Goal: Task Accomplishment & Management: Use online tool/utility

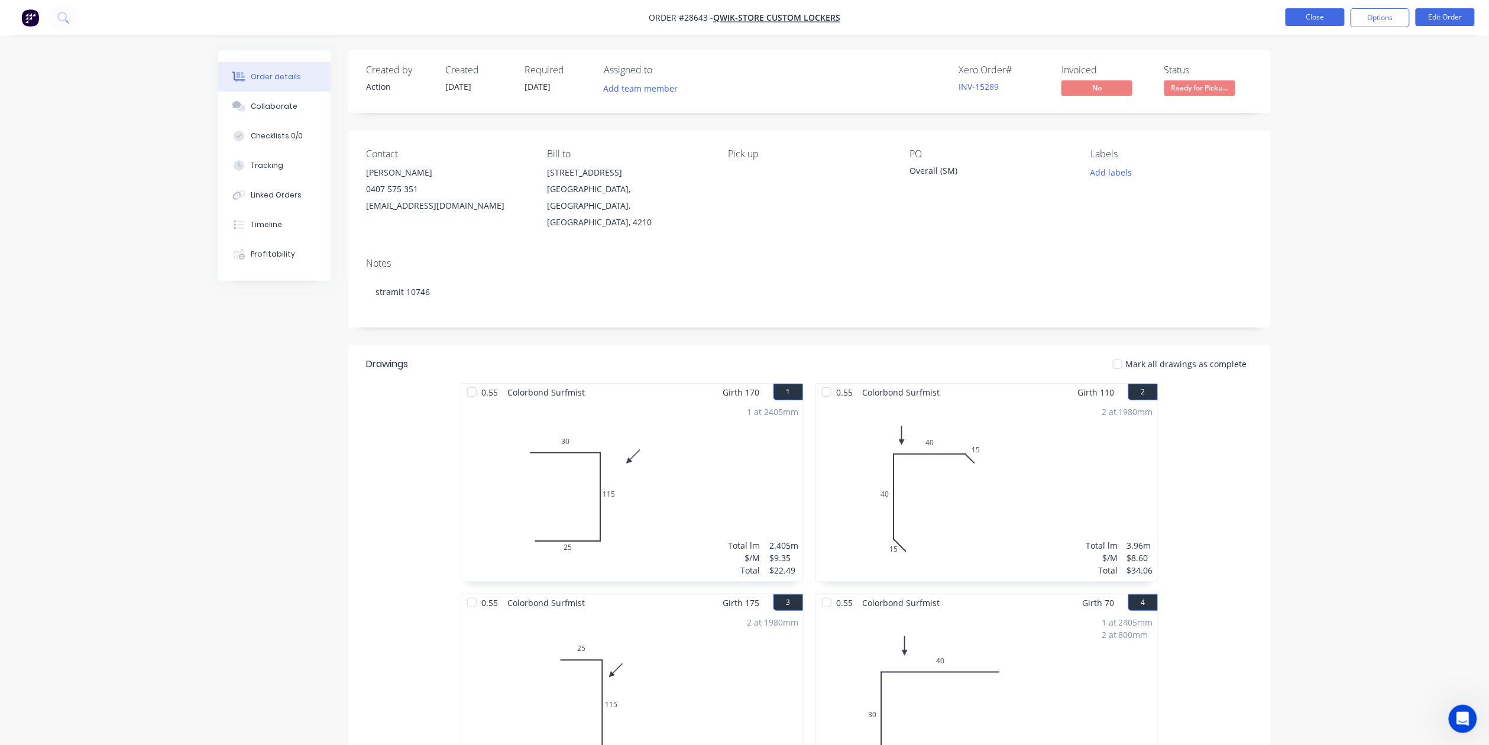
click at [1312, 17] on button "Close" at bounding box center [1314, 17] width 59 height 18
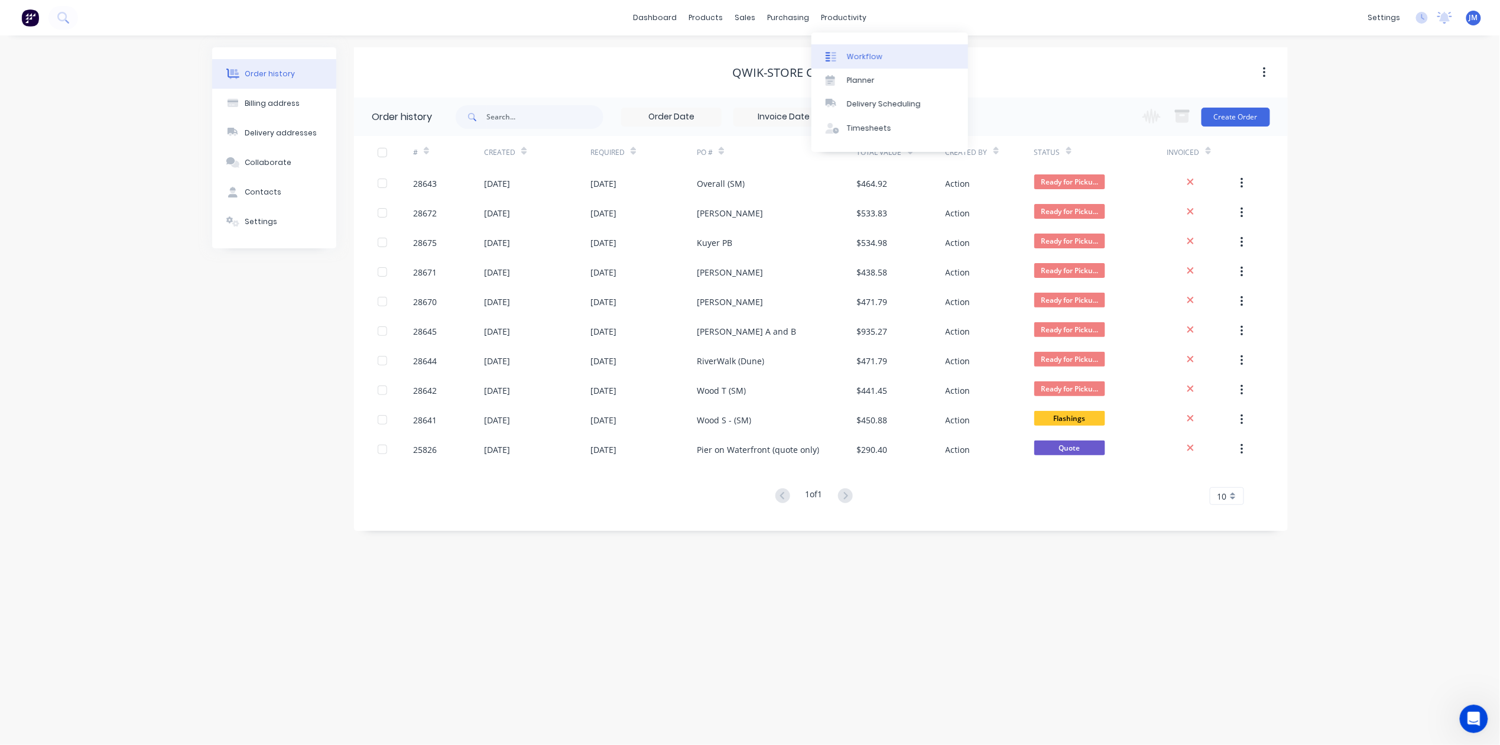
click at [874, 55] on div "Workflow" at bounding box center [864, 56] width 35 height 11
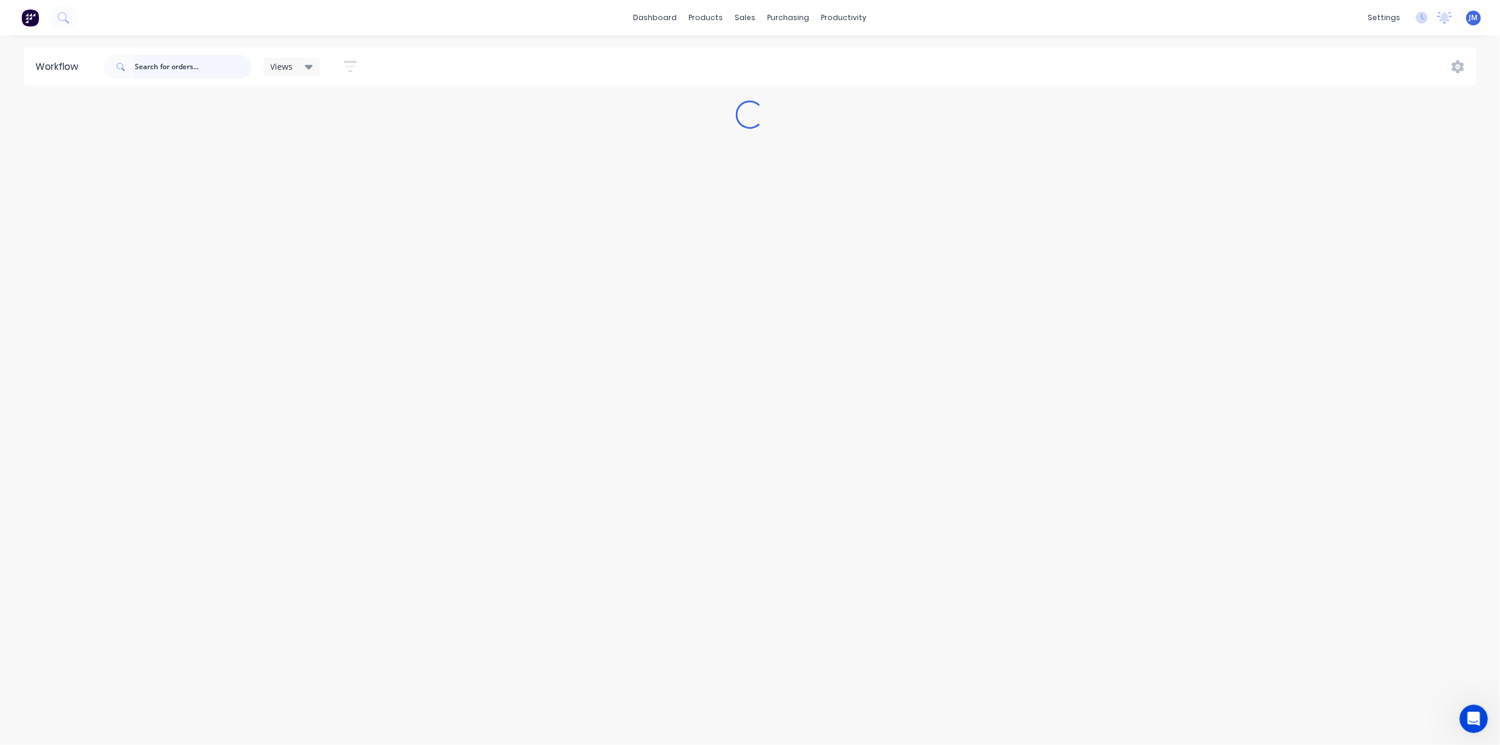
click at [145, 69] on input "text" at bounding box center [193, 67] width 117 height 24
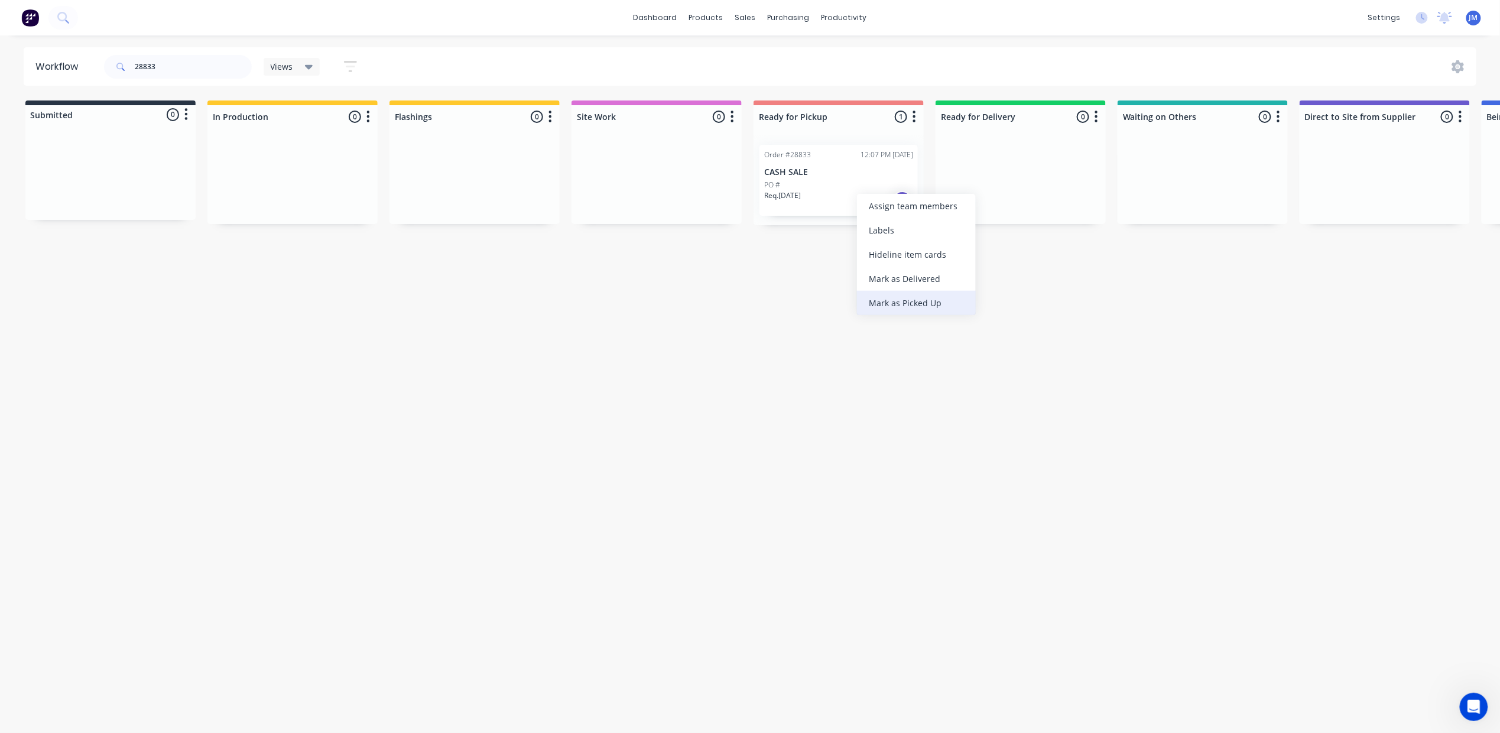
drag, startPoint x: 918, startPoint y: 303, endPoint x: 918, endPoint y: 310, distance: 7.7
click at [918, 303] on div "Mark as Picked Up" at bounding box center [916, 303] width 119 height 24
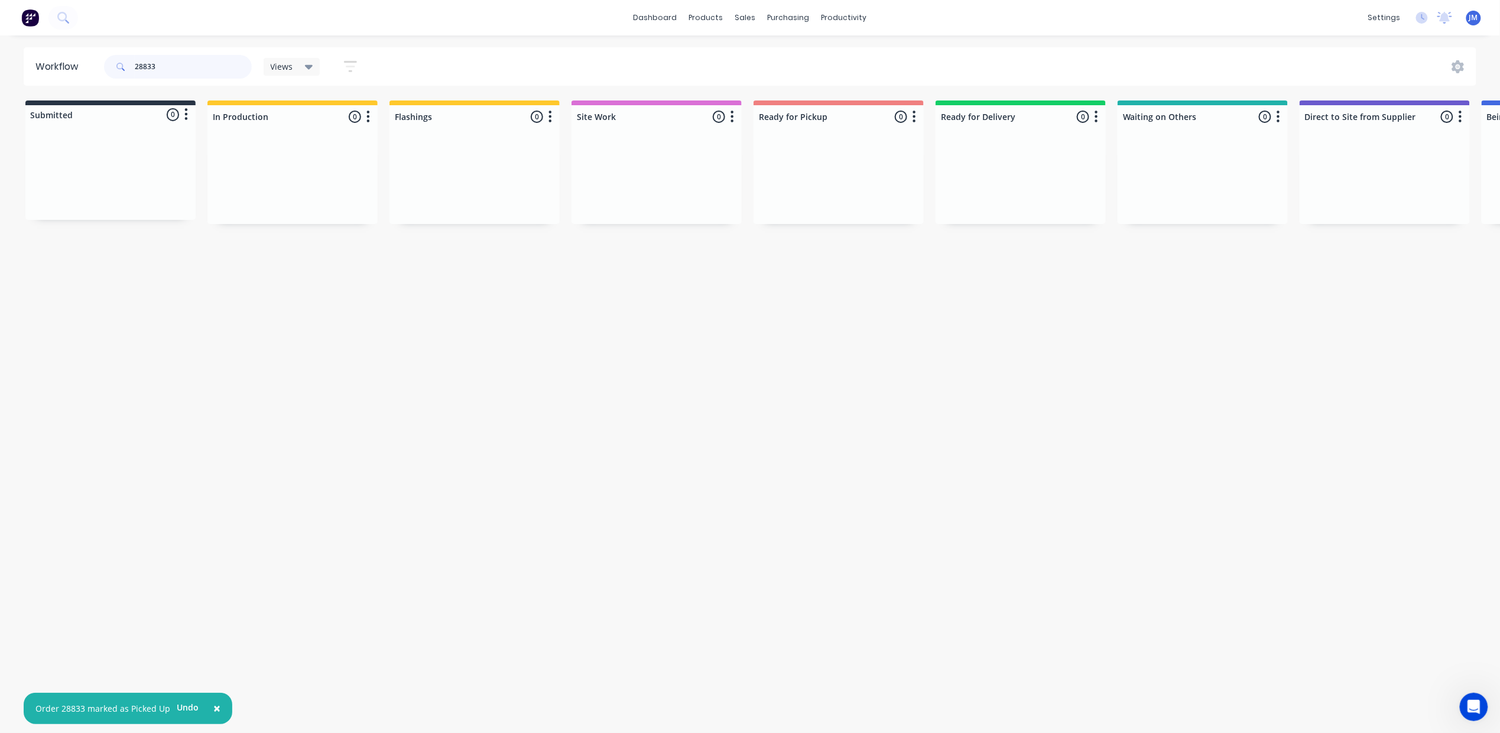
click at [155, 69] on input "28833" at bounding box center [193, 67] width 117 height 24
type input "2"
drag, startPoint x: 459, startPoint y: 204, endPoint x: 889, endPoint y: 178, distance: 430.6
click at [999, 211] on div "Submitted 0 Status colour #273444 hex #273444 Save Cancel Summaries Total order…" at bounding box center [1062, 163] width 2143 height 125
type input "2"
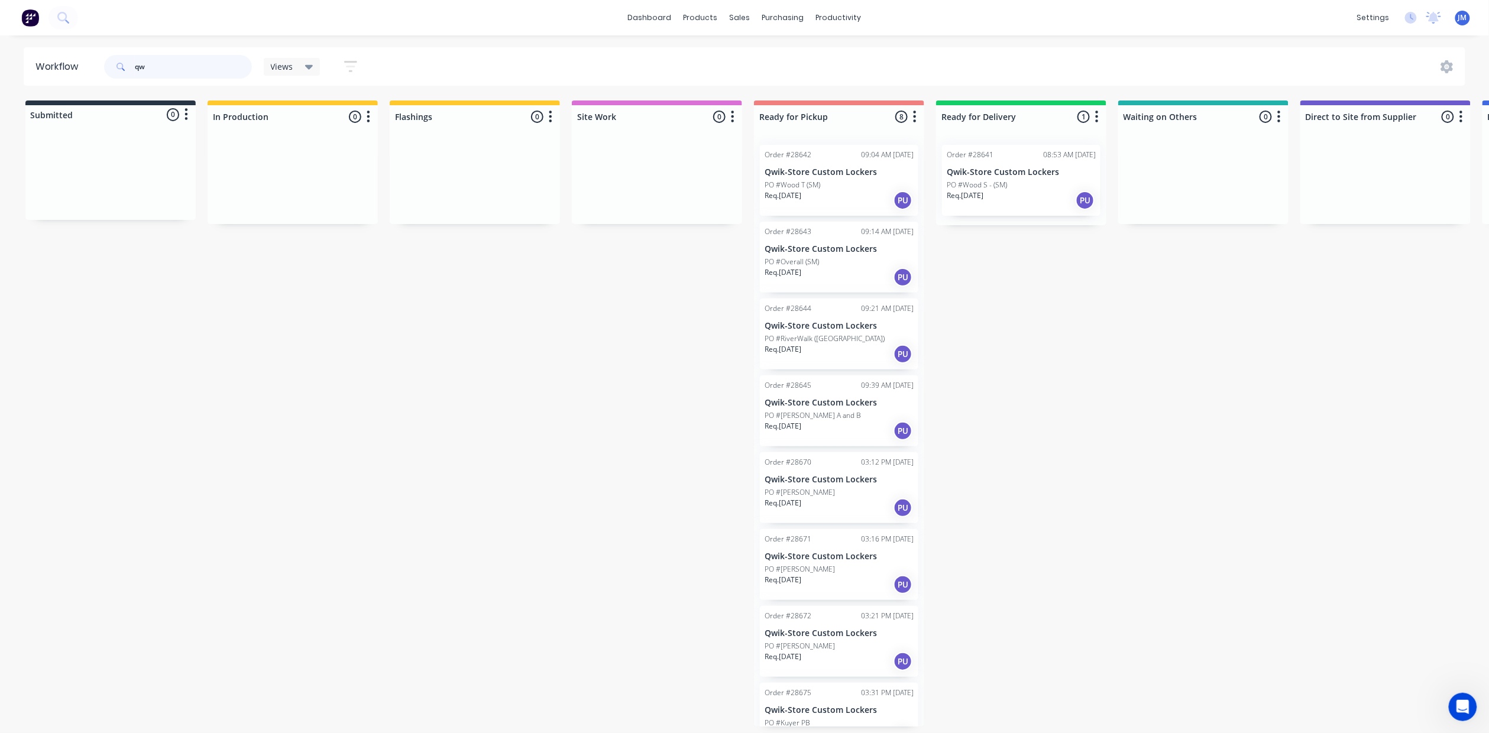
type input "q"
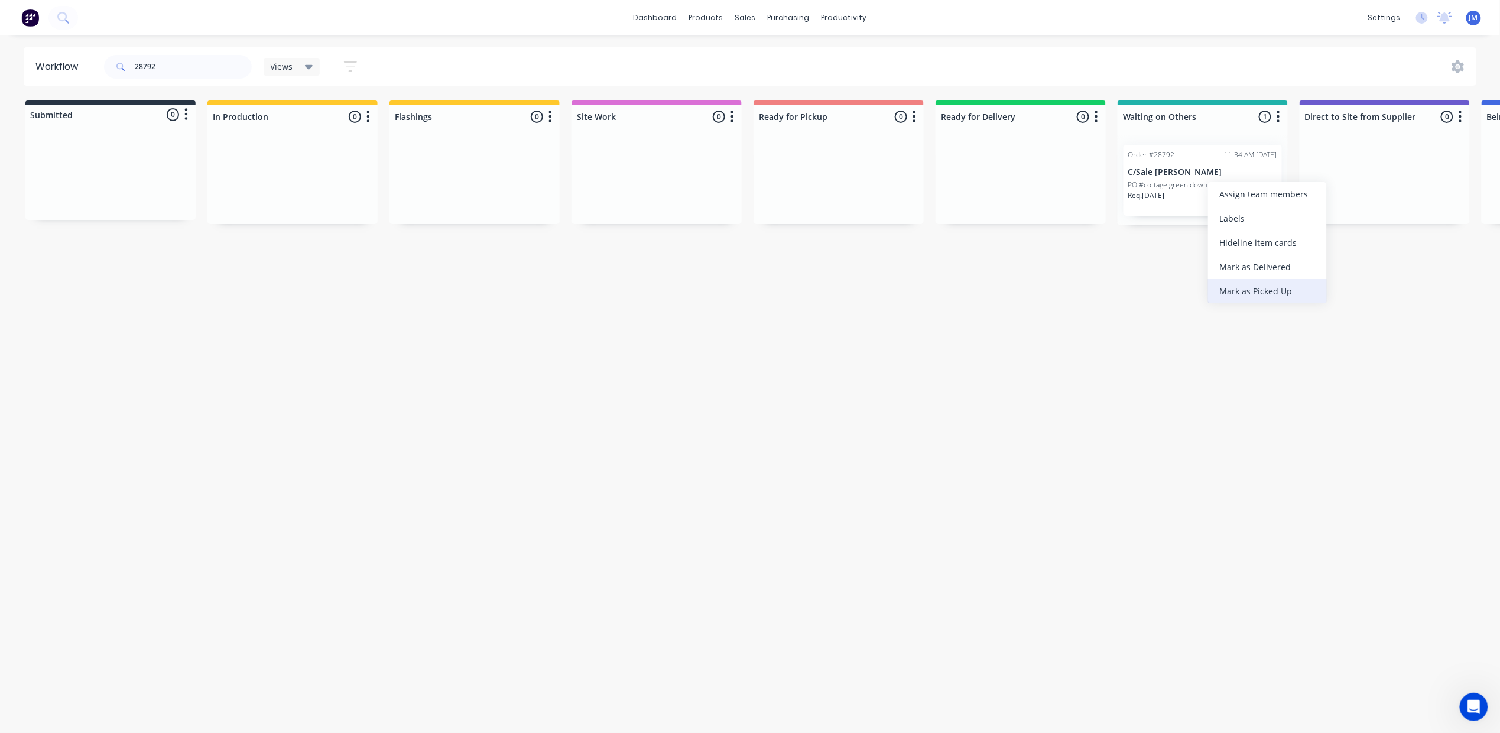
click at [1244, 288] on div "Mark as Picked Up" at bounding box center [1267, 291] width 119 height 24
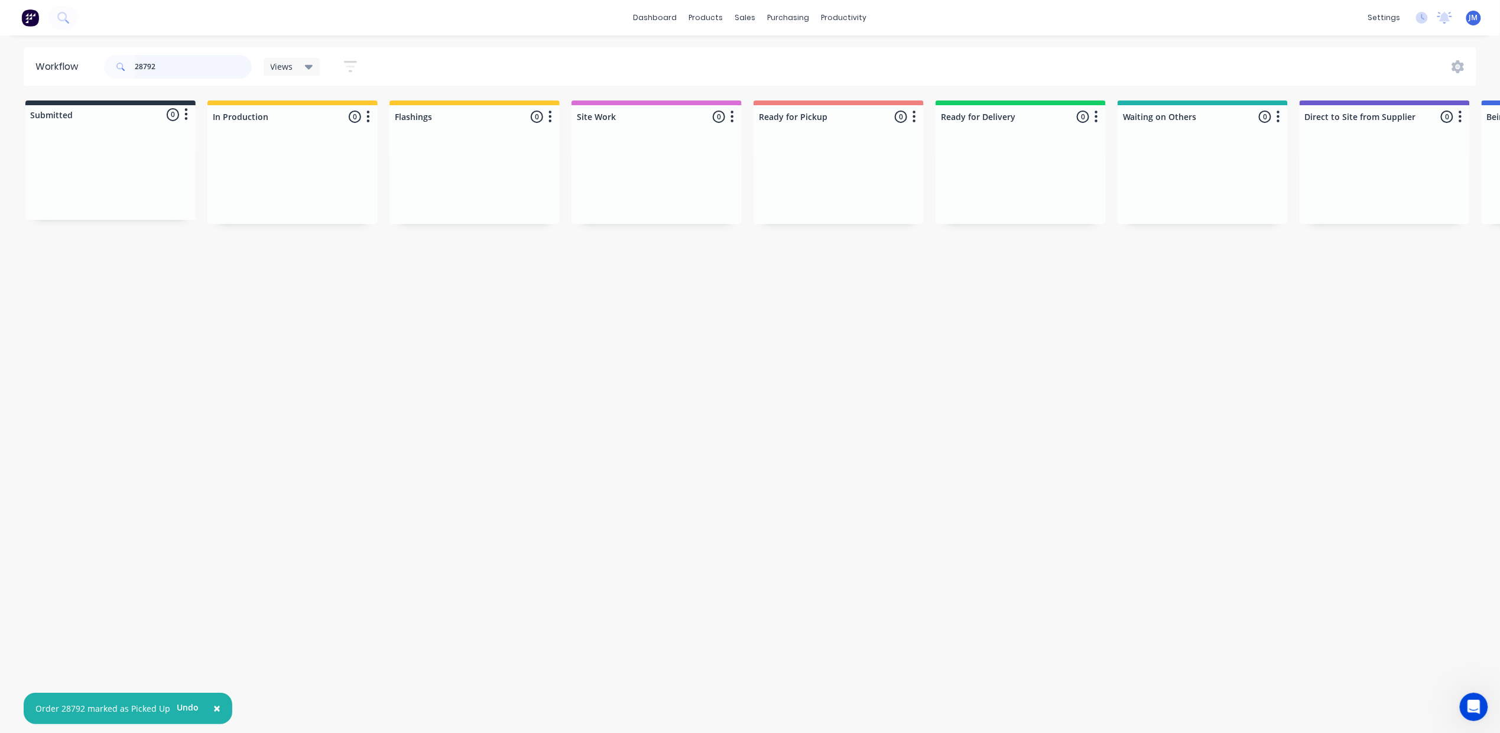
click at [197, 61] on input "28792" at bounding box center [193, 67] width 117 height 24
drag, startPoint x: 123, startPoint y: 183, endPoint x: 462, endPoint y: 173, distance: 338.9
click at [474, 171] on div "Submitted 1 Status colour #273444 hex #273444 Save Cancel Summaries Total order…" at bounding box center [1062, 163] width 2143 height 125
type input "2"
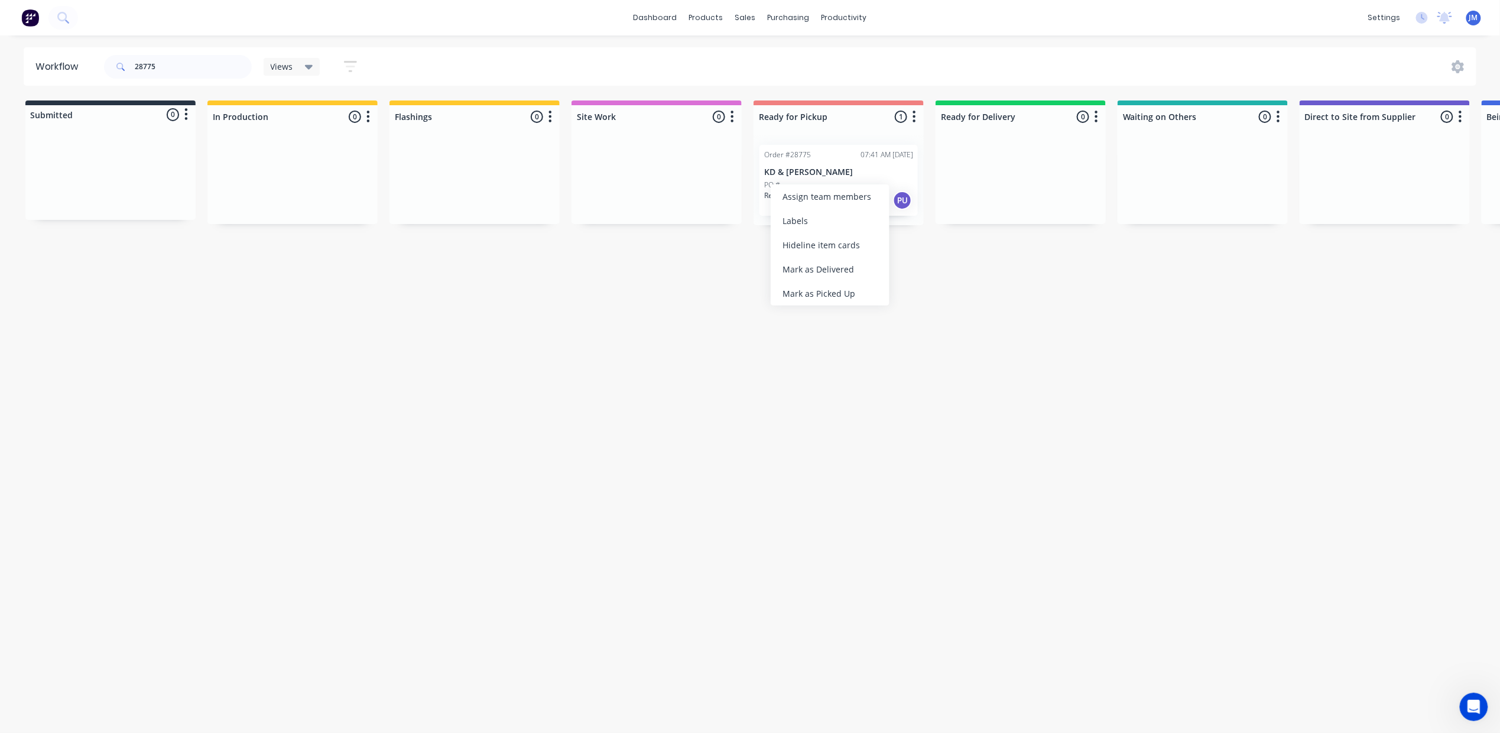
drag, startPoint x: 807, startPoint y: 299, endPoint x: 795, endPoint y: 290, distance: 14.8
click at [808, 299] on div "Mark as Picked Up" at bounding box center [830, 293] width 119 height 24
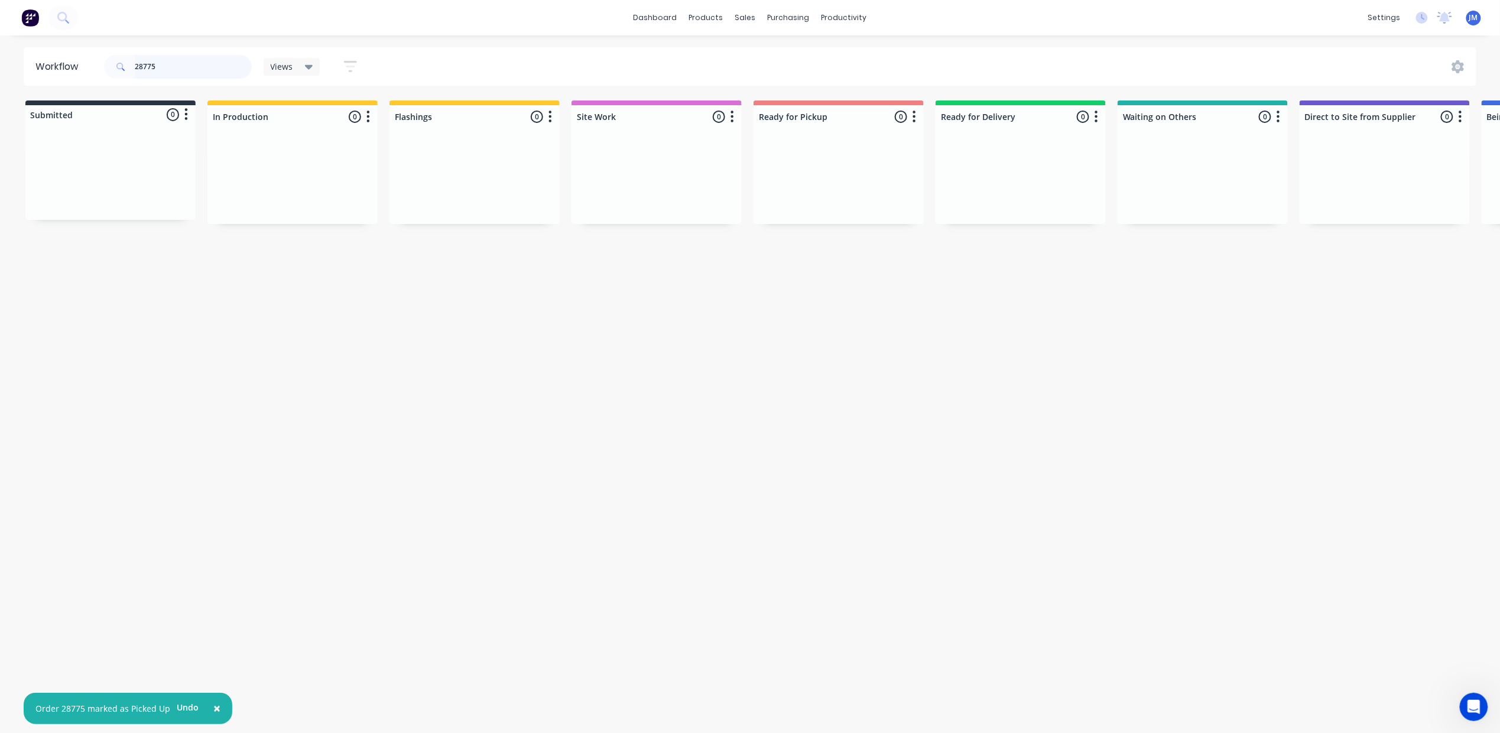
click at [187, 66] on input "28775" at bounding box center [193, 67] width 117 height 24
type input "2"
click at [871, 297] on div "Mark as Picked Up" at bounding box center [909, 298] width 119 height 24
click at [161, 55] on input "28621" at bounding box center [193, 67] width 117 height 24
type input "2"
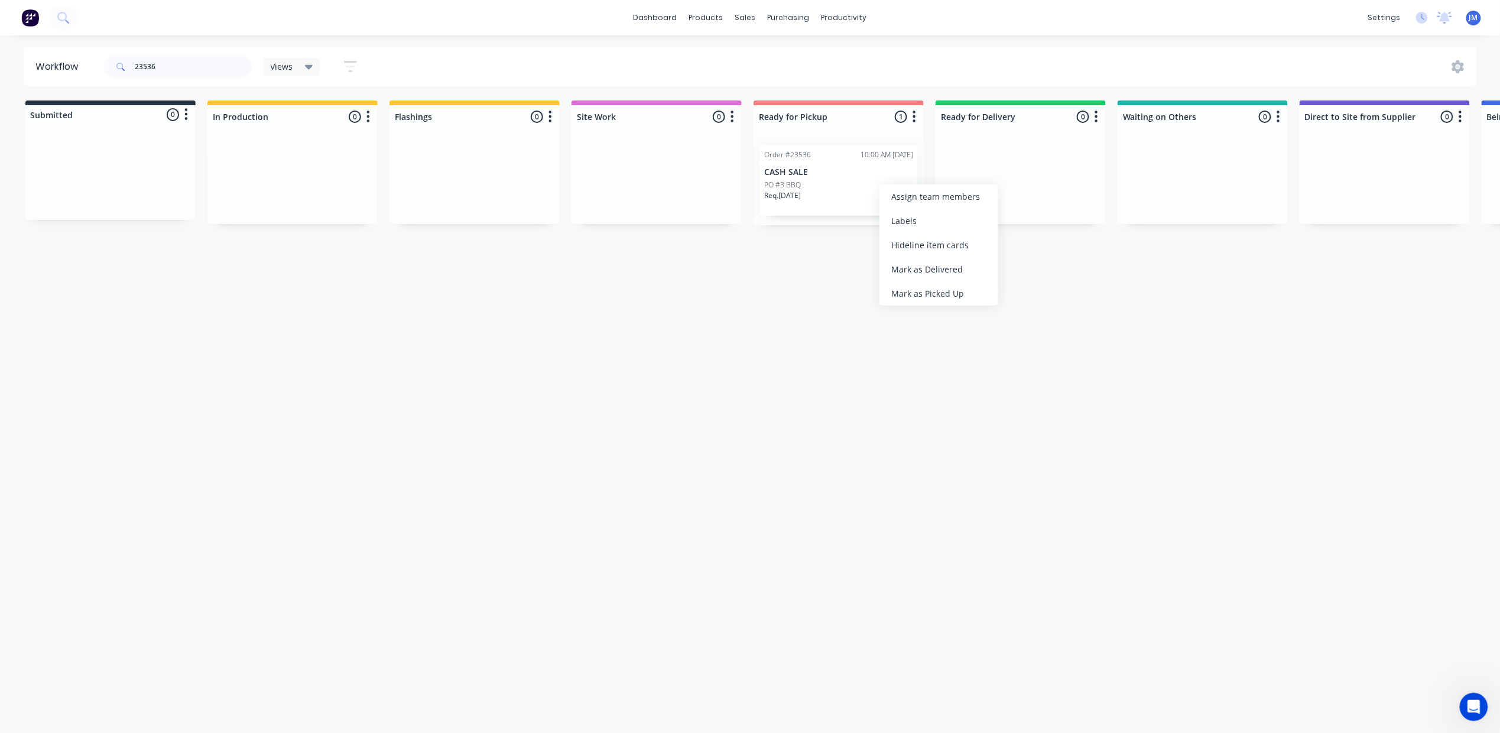
click at [925, 284] on div "Mark as Picked Up" at bounding box center [939, 293] width 119 height 24
click at [167, 55] on input "23536" at bounding box center [193, 67] width 117 height 24
type input "2"
drag, startPoint x: 102, startPoint y: 174, endPoint x: 313, endPoint y: 170, distance: 211.1
click at [313, 183] on div "Submitted 1 Status colour #273444 hex #273444 Save Cancel Summaries Total order…" at bounding box center [1062, 163] width 2143 height 125
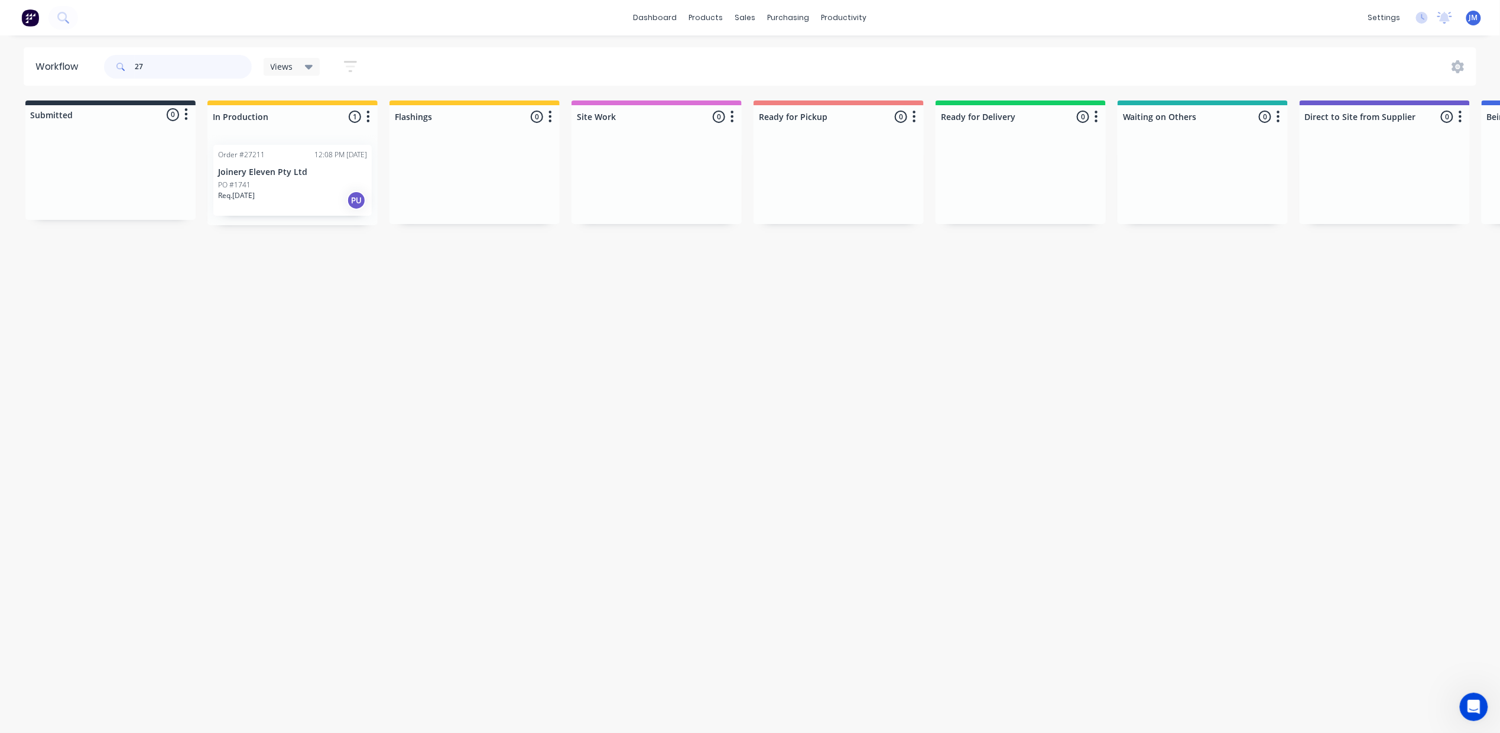
type input "2"
drag, startPoint x: 121, startPoint y: 197, endPoint x: 516, endPoint y: 158, distance: 397.4
click at [518, 159] on div "Submitted 1 Status colour #273444 hex #273444 Save Cancel Summaries Total order…" at bounding box center [1062, 163] width 2143 height 125
drag, startPoint x: 59, startPoint y: 189, endPoint x: 429, endPoint y: 156, distance: 371.0
click at [422, 158] on div "Submitted 1 Status colour #273444 hex #273444 Save Cancel Summaries Total order…" at bounding box center [1062, 163] width 2143 height 125
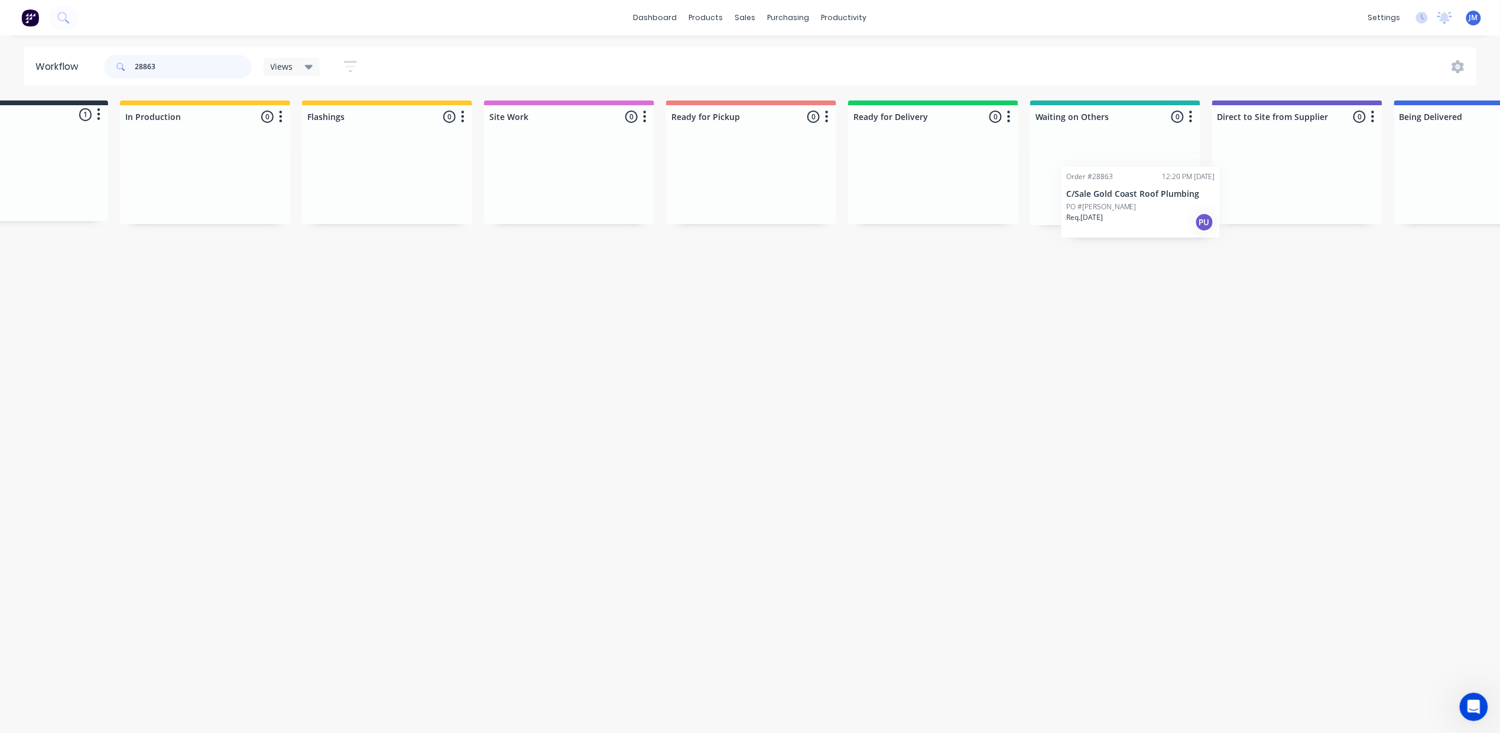
drag, startPoint x: 90, startPoint y: 189, endPoint x: 1110, endPoint y: 182, distance: 1019.8
click at [1108, 200] on div "Submitted 1 Status colour #273444 hex #273444 Save Cancel Summaries Total order…" at bounding box center [975, 163] width 2143 height 125
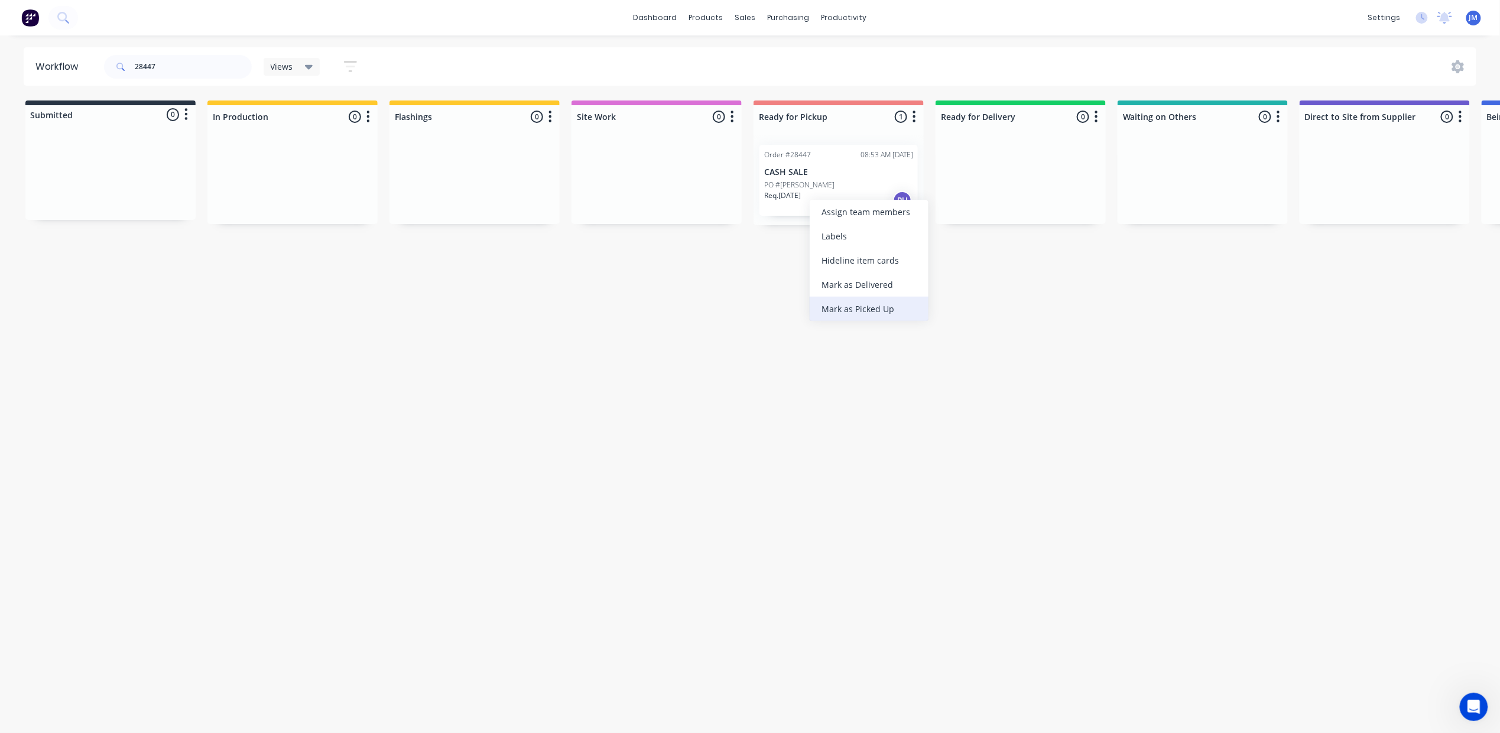
click at [870, 313] on div "Mark as Picked Up" at bounding box center [869, 309] width 119 height 24
click at [177, 59] on input "28447" at bounding box center [193, 67] width 117 height 24
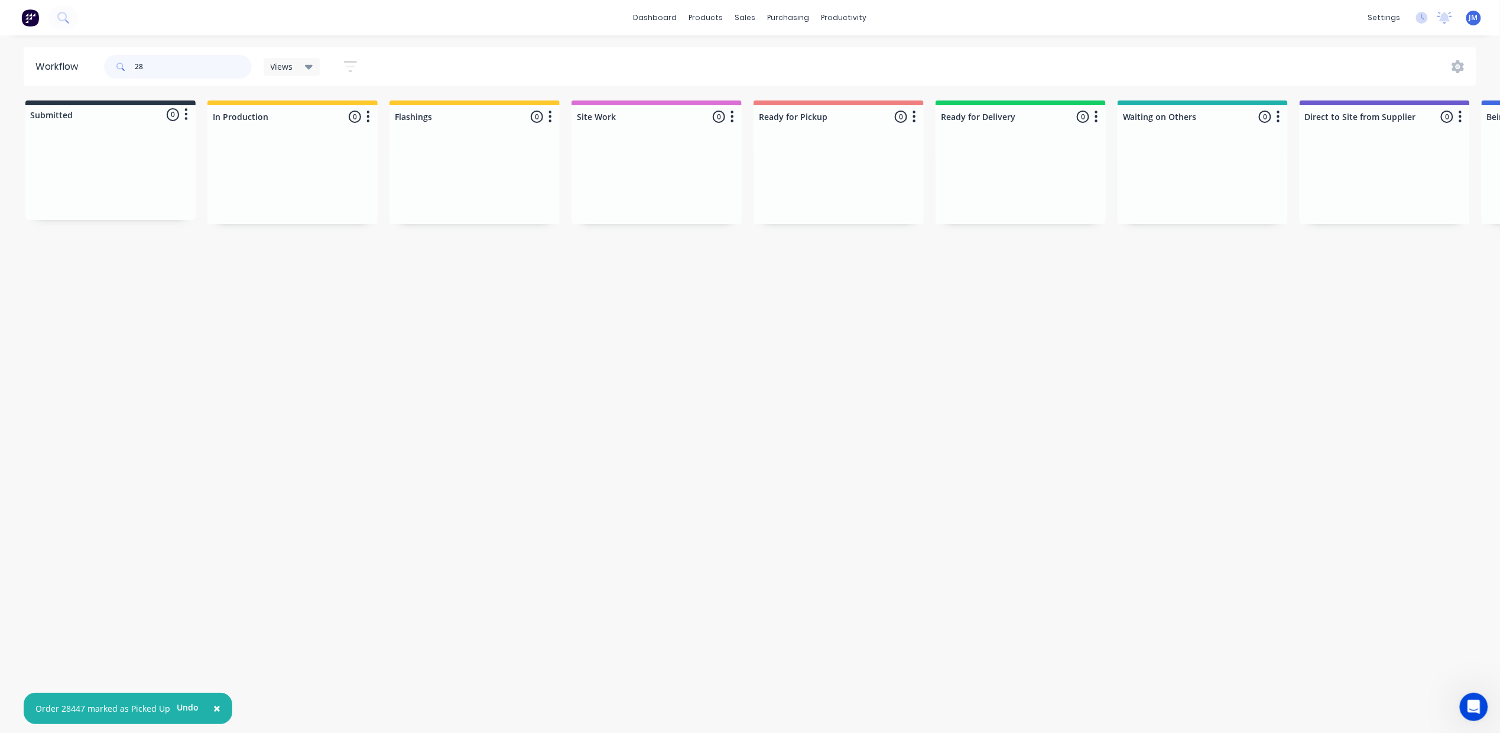
type input "2"
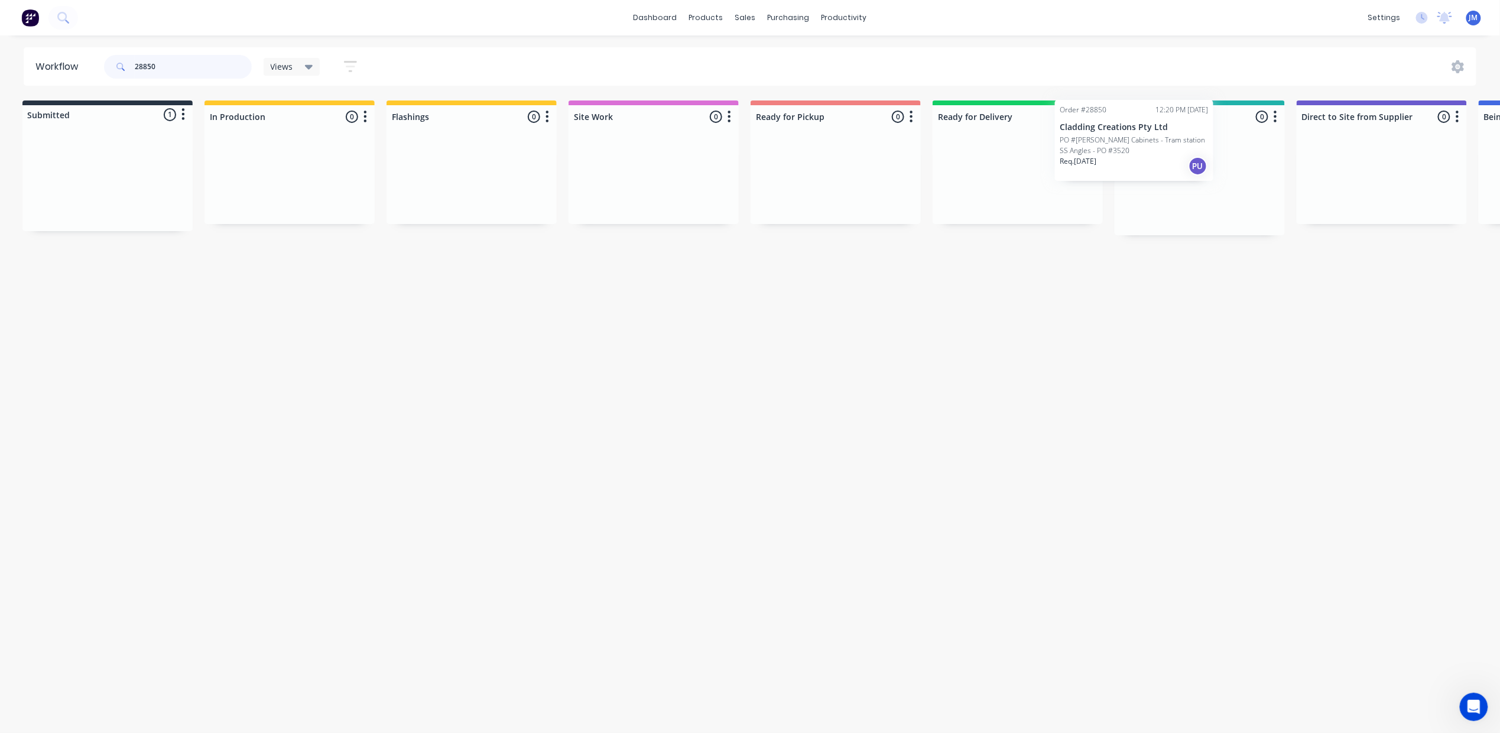
scroll to position [0, 12]
drag, startPoint x: 144, startPoint y: 192, endPoint x: 1265, endPoint y: 157, distance: 1121.4
click at [1265, 157] on div "Submitted 1 Status colour #273444 hex #273444 Save Cancel Summaries Total order…" at bounding box center [1052, 168] width 2143 height 135
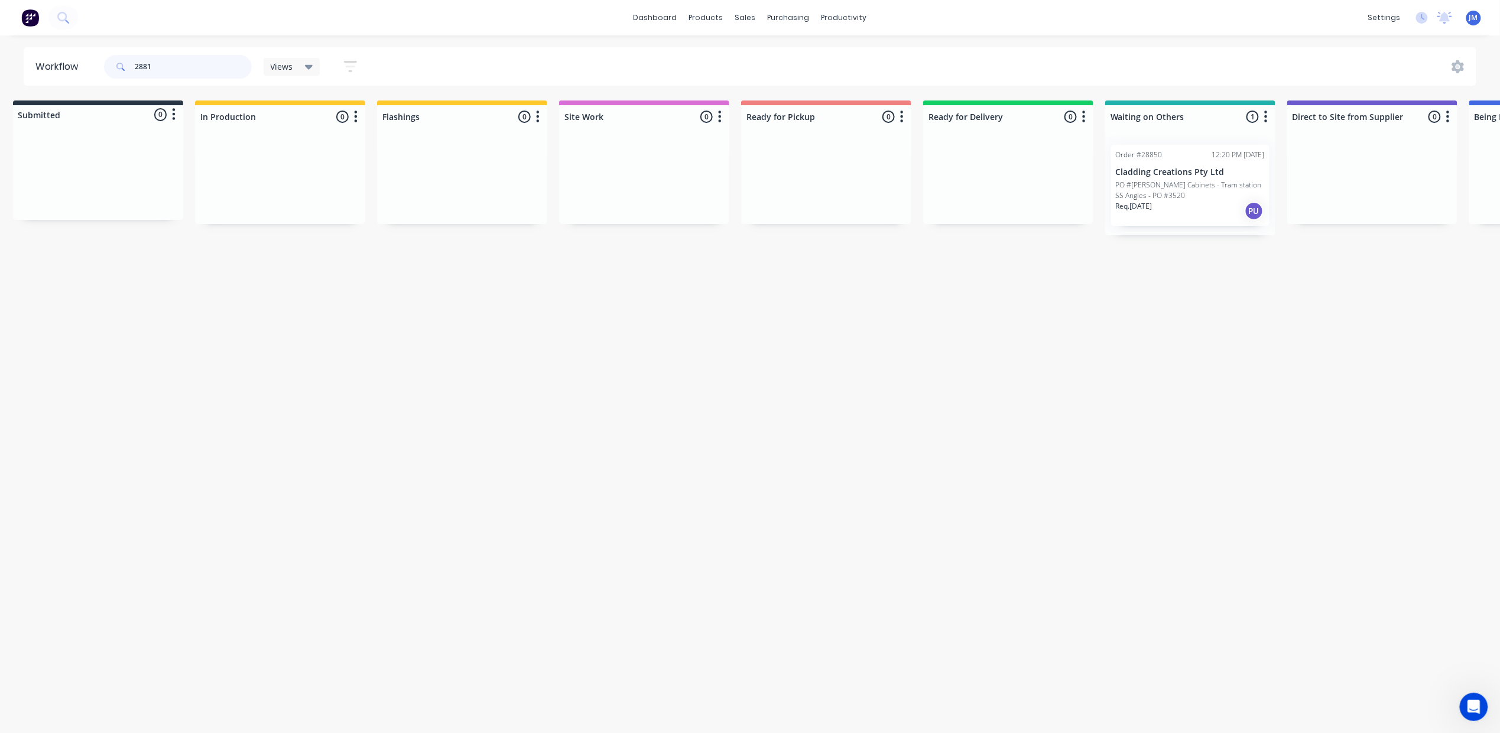
type input "28811"
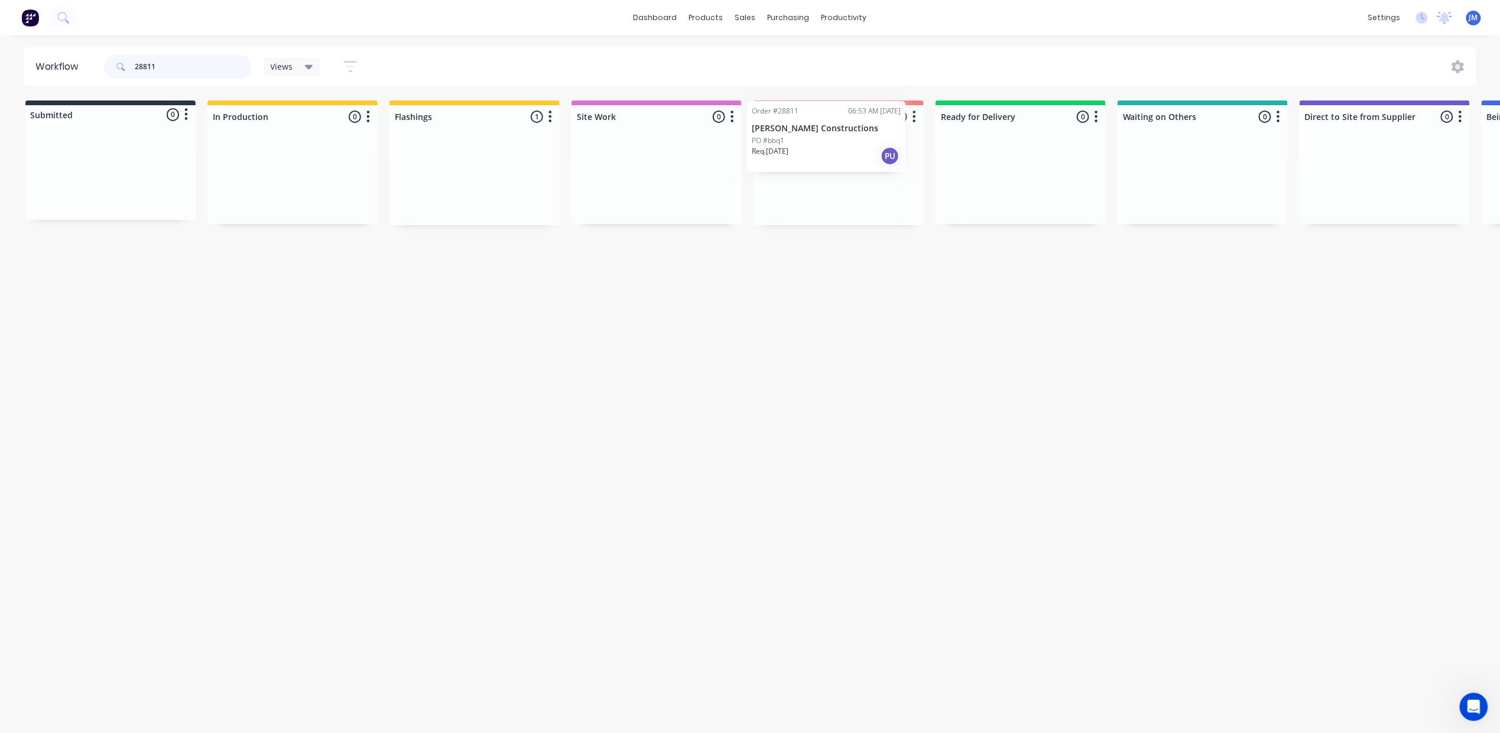
drag, startPoint x: 464, startPoint y: 190, endPoint x: 823, endPoint y: 145, distance: 361.7
click at [823, 145] on div "Submitted 0 Status colour #273444 hex #273444 Save Cancel Summaries Total order…" at bounding box center [1062, 163] width 2143 height 125
